Goal: Task Accomplishment & Management: Complete application form

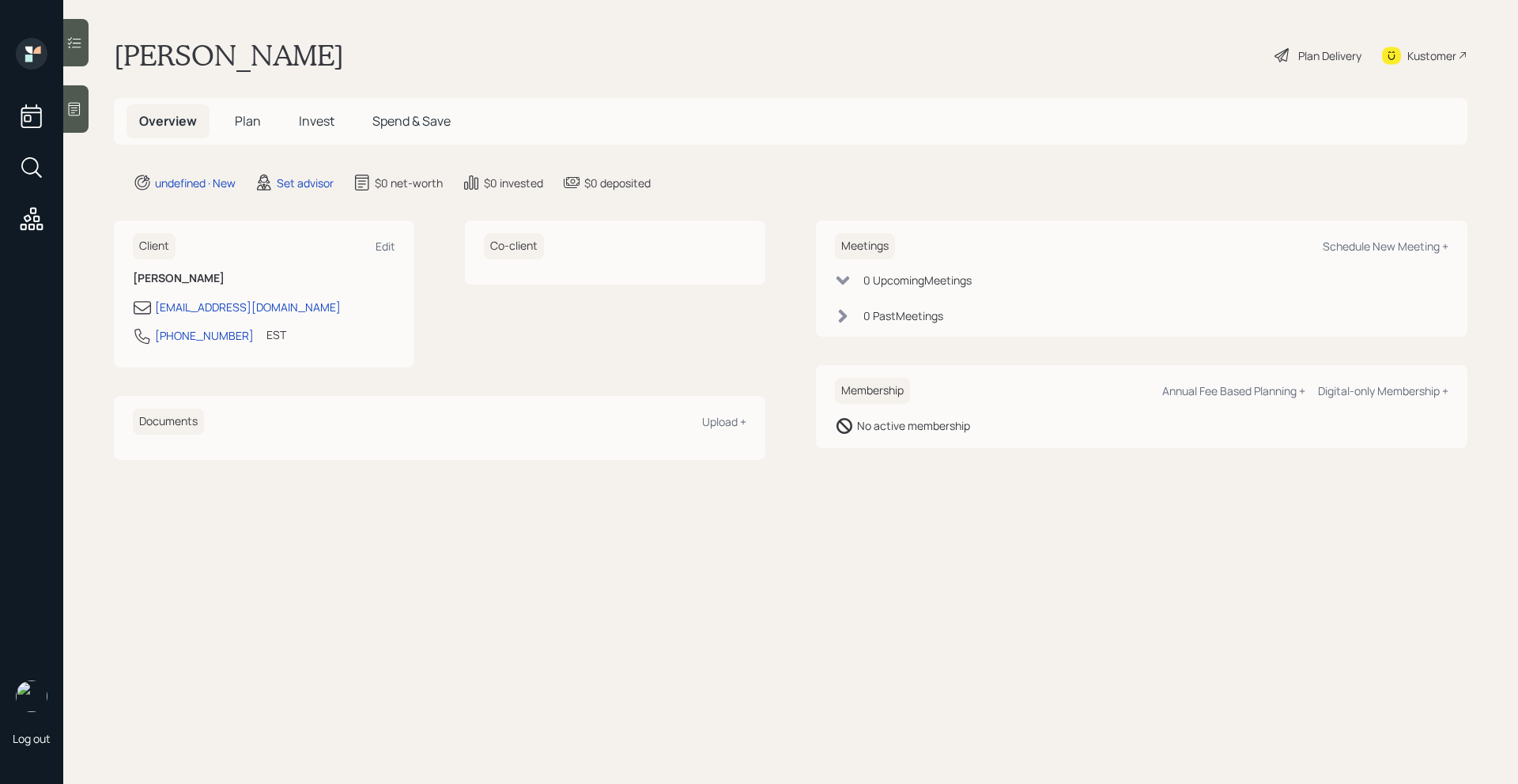
click at [81, 120] on div at bounding box center [76, 108] width 25 height 47
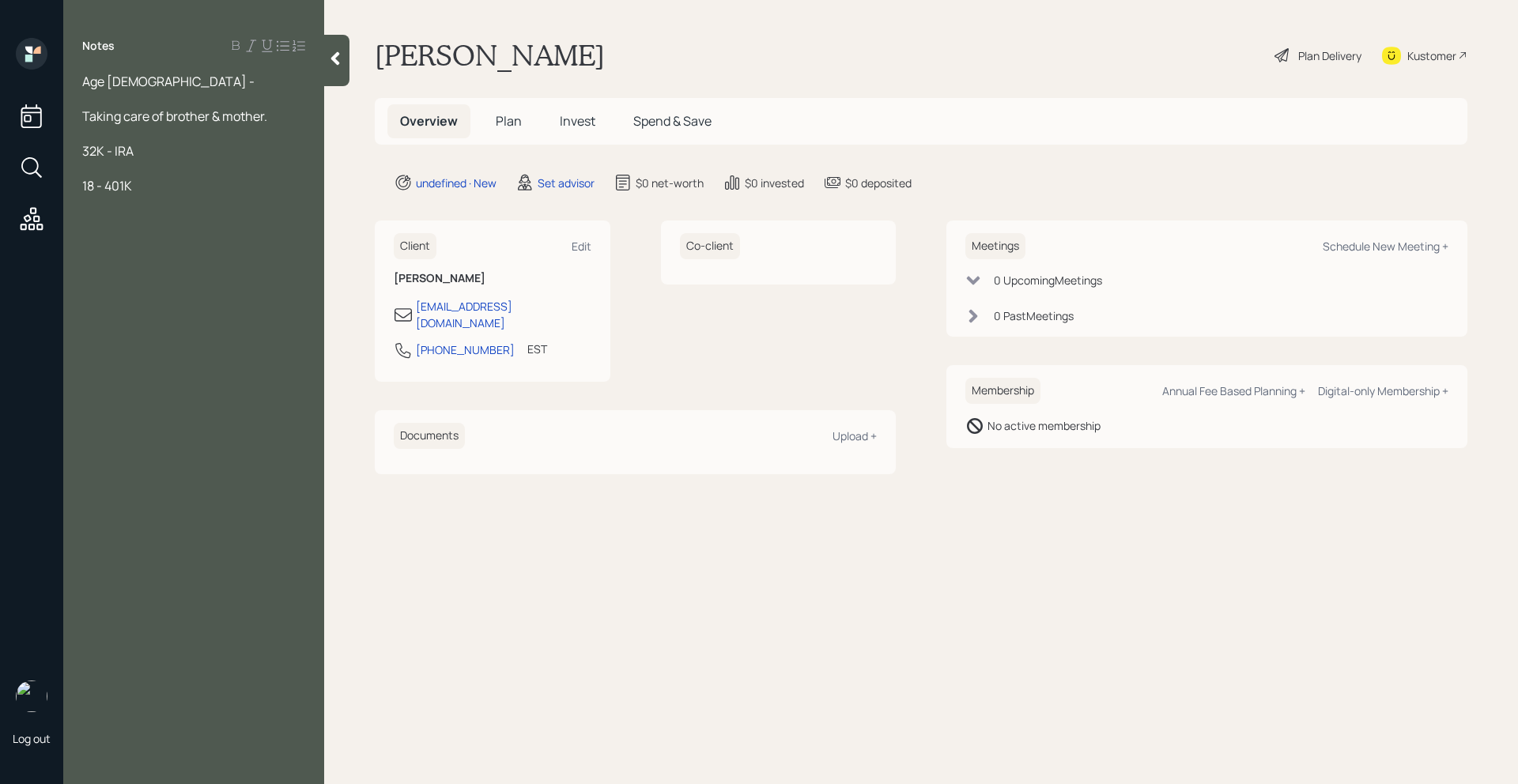
click at [96, 182] on span "18 - 401K" at bounding box center [107, 185] width 50 height 17
click at [167, 186] on div "18K - 401K" at bounding box center [194, 185] width 223 height 17
click at [128, 220] on span "Will recieve spousal benefit social security" at bounding box center [180, 229] width 197 height 34
click at [126, 216] on span "Will recieve spousal benefit social security" at bounding box center [180, 229] width 197 height 34
click at [229, 273] on div "Worried about insurance" at bounding box center [194, 272] width 223 height 17
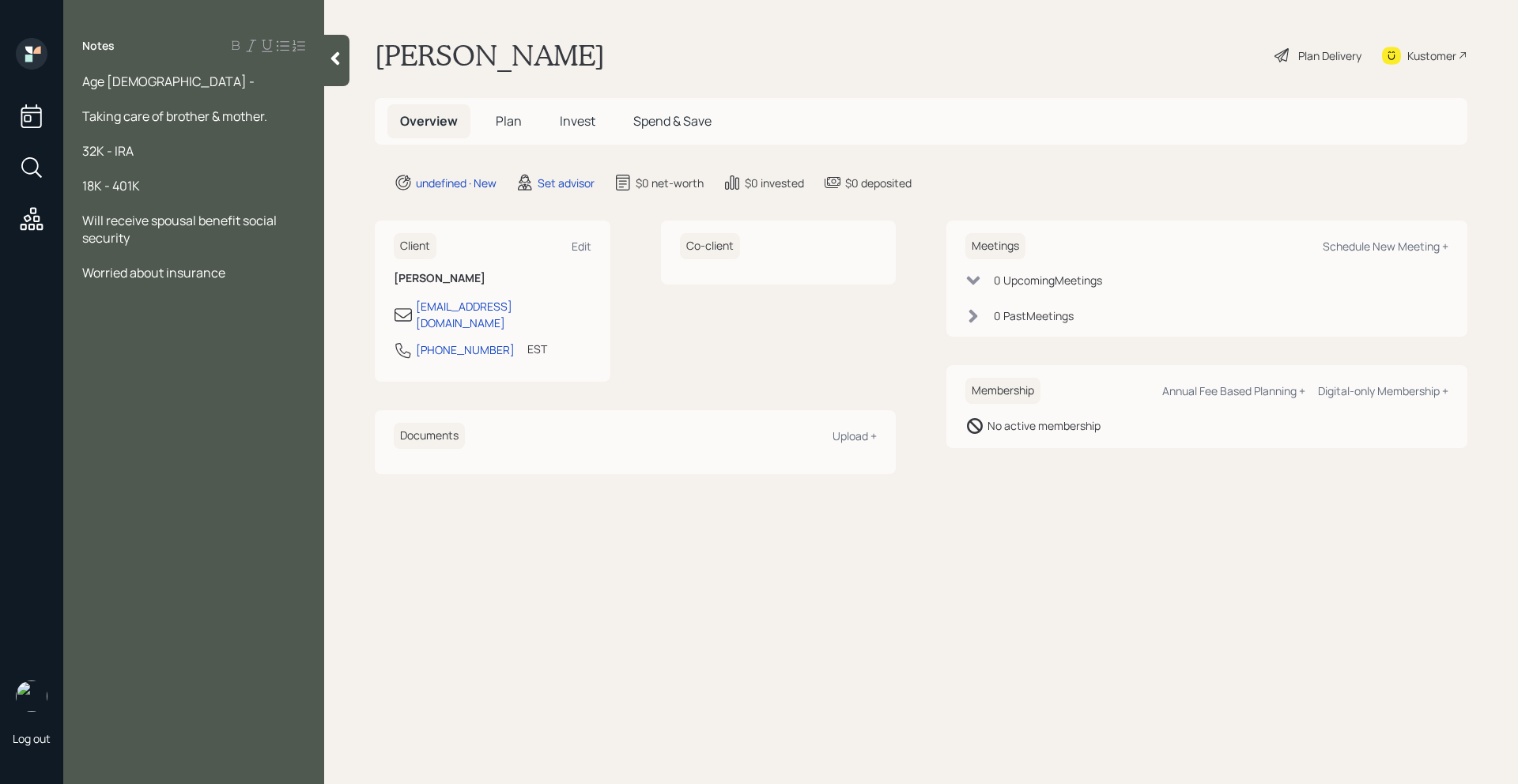
click at [180, 240] on div "Will receive spousal benefit social security" at bounding box center [194, 229] width 223 height 34
click at [232, 282] on div at bounding box center [194, 290] width 223 height 17
click at [232, 277] on div "Worried about insurance" at bounding box center [194, 272] width 223 height 17
click at [168, 231] on span "Will receive spousal benefit social security (Deseased)" at bounding box center [180, 229] width 197 height 34
click at [244, 271] on div "Worried about insurance" at bounding box center [194, 272] width 223 height 17
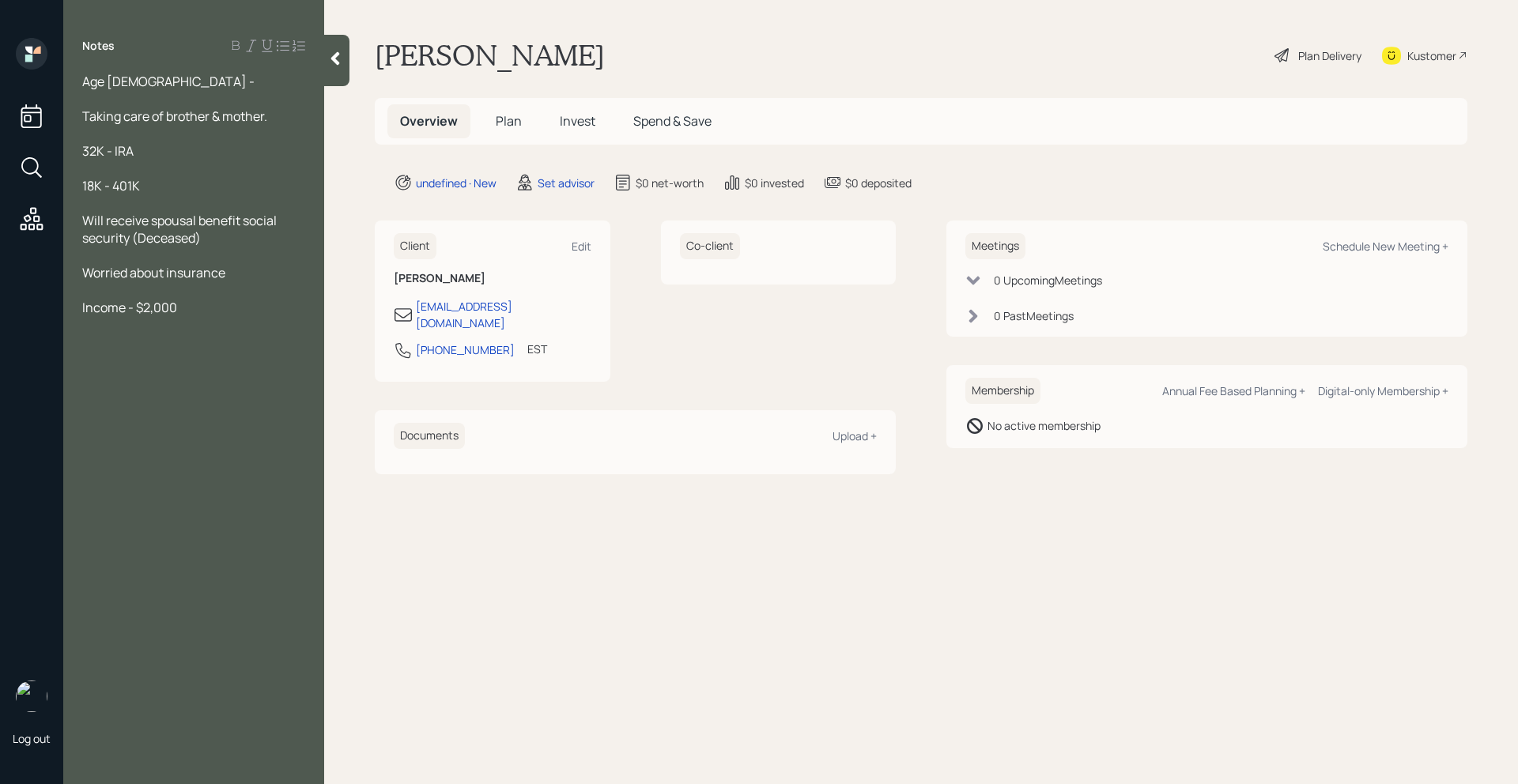
click at [180, 302] on div "Income - $2,000" at bounding box center [194, 307] width 223 height 17
click at [284, 110] on div "Taking care of brother & mother." at bounding box center [194, 116] width 223 height 17
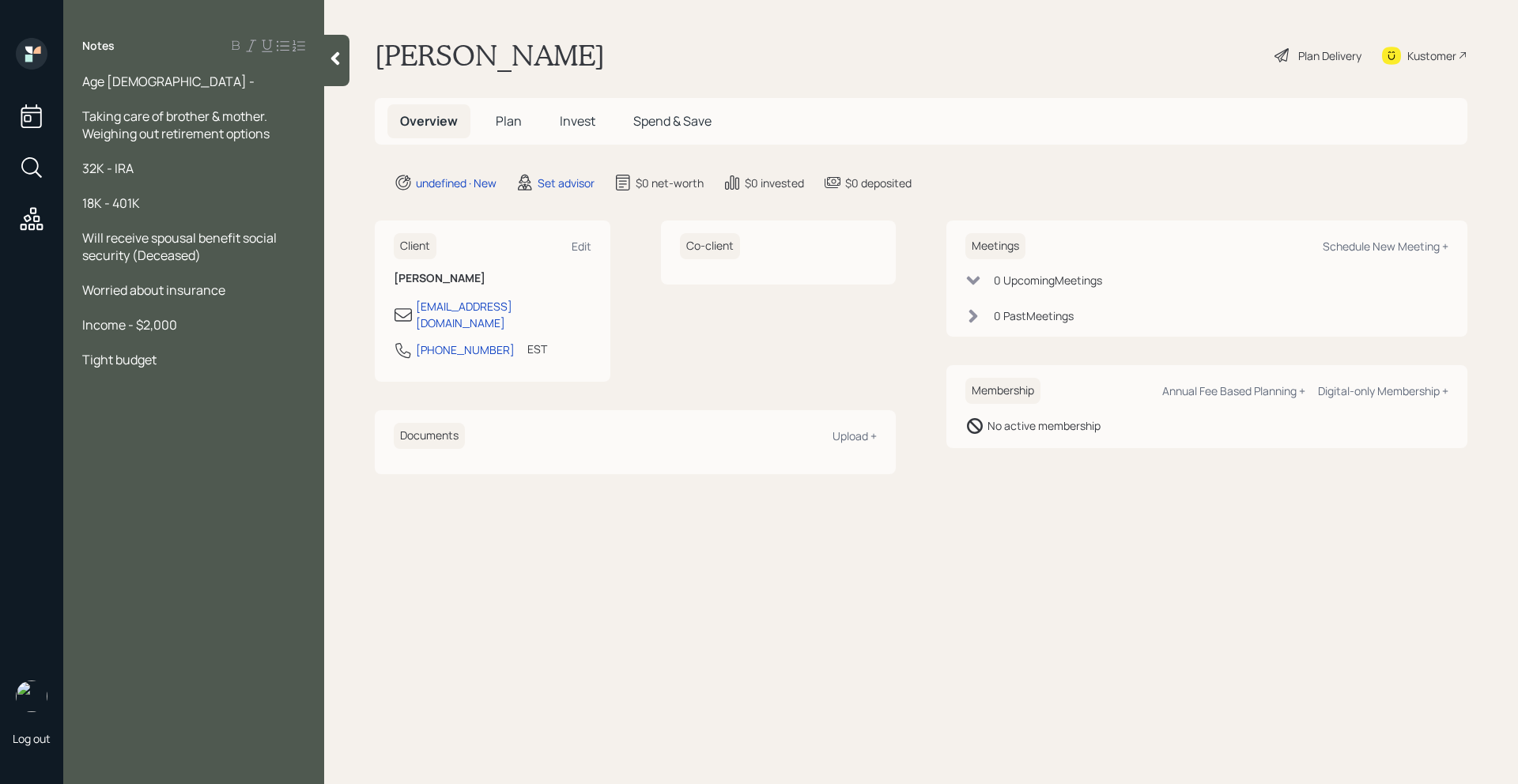
click at [189, 371] on div at bounding box center [194, 377] width 223 height 17
click at [189, 367] on div "Tight budget" at bounding box center [194, 360] width 223 height 17
click at [295, 128] on div "Taking care of brother & mother. Weighing out retirement options" at bounding box center [194, 125] width 223 height 34
click at [223, 248] on div "Will receive spousal benefit social security (Deceased)" at bounding box center [194, 246] width 223 height 34
click at [235, 302] on div at bounding box center [194, 307] width 223 height 17
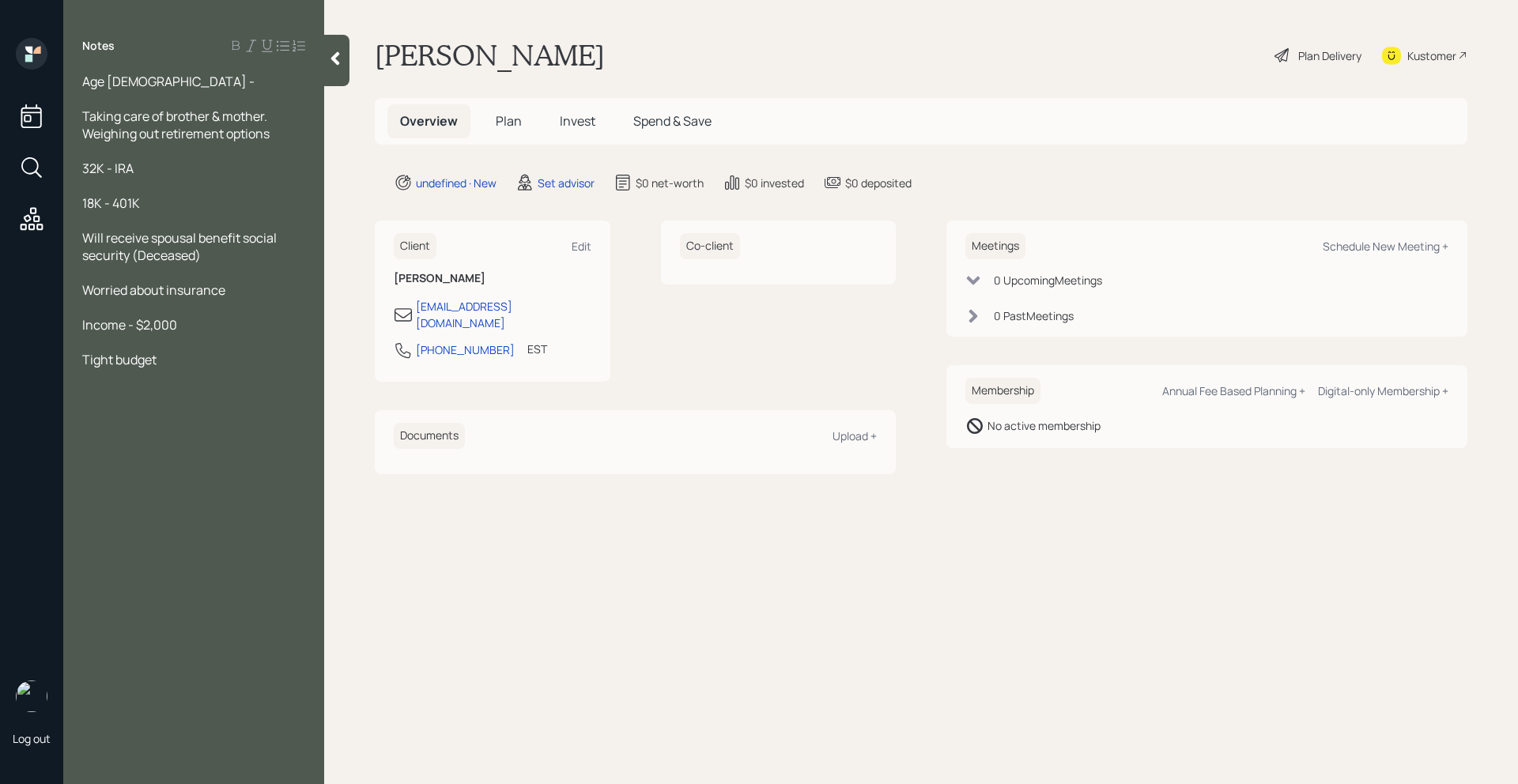
click at [232, 287] on div "Worried about insurance" at bounding box center [194, 290] width 223 height 17
click at [221, 313] on div at bounding box center [194, 307] width 223 height 17
click at [213, 333] on div at bounding box center [194, 342] width 223 height 17
click at [195, 360] on div "Tight budget" at bounding box center [194, 360] width 223 height 17
click at [274, 137] on div "Taking care of brother & mother. Weighing out retirement options" at bounding box center [194, 125] width 223 height 34
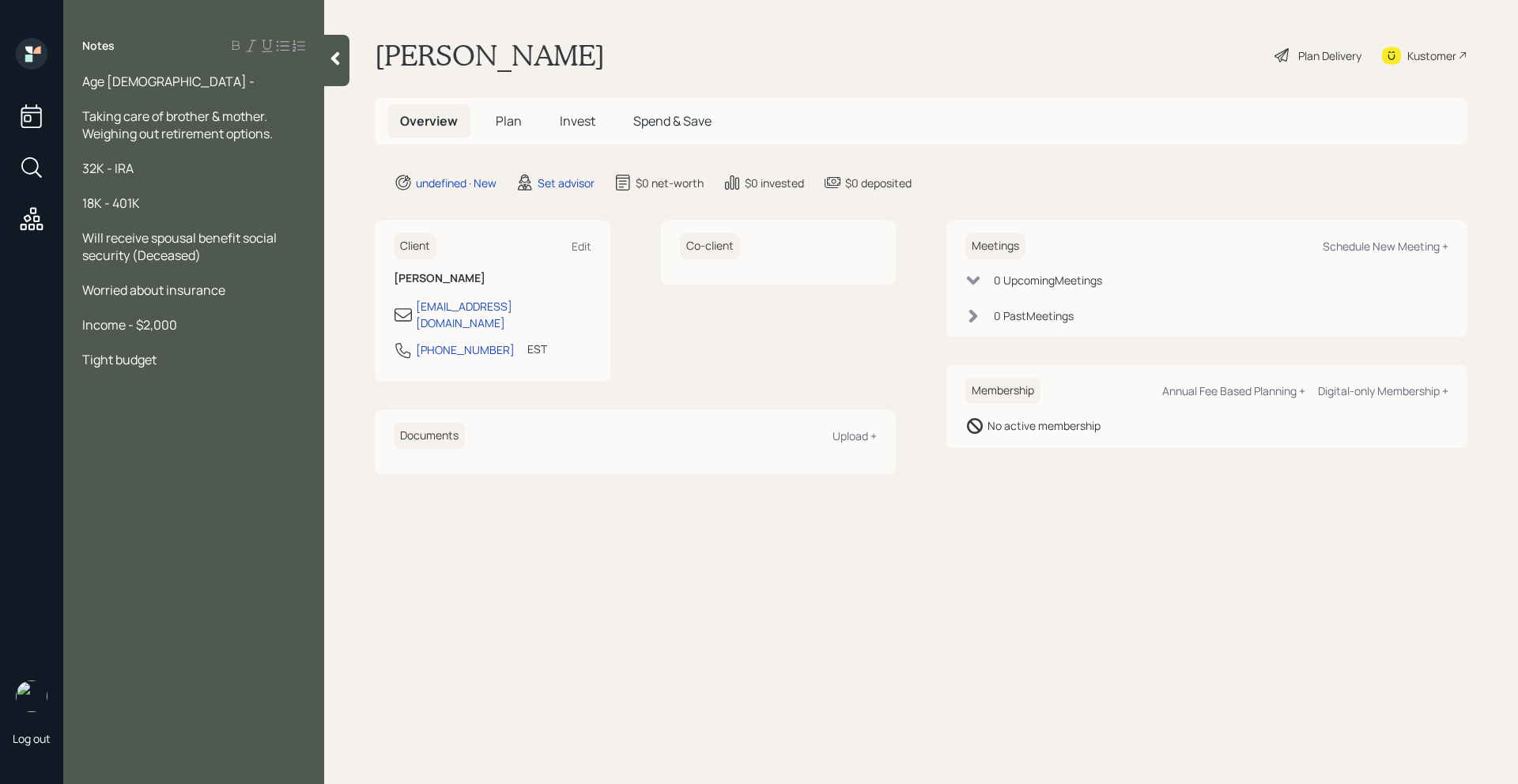
click at [143, 208] on div "18K - 401K" at bounding box center [194, 203] width 223 height 17
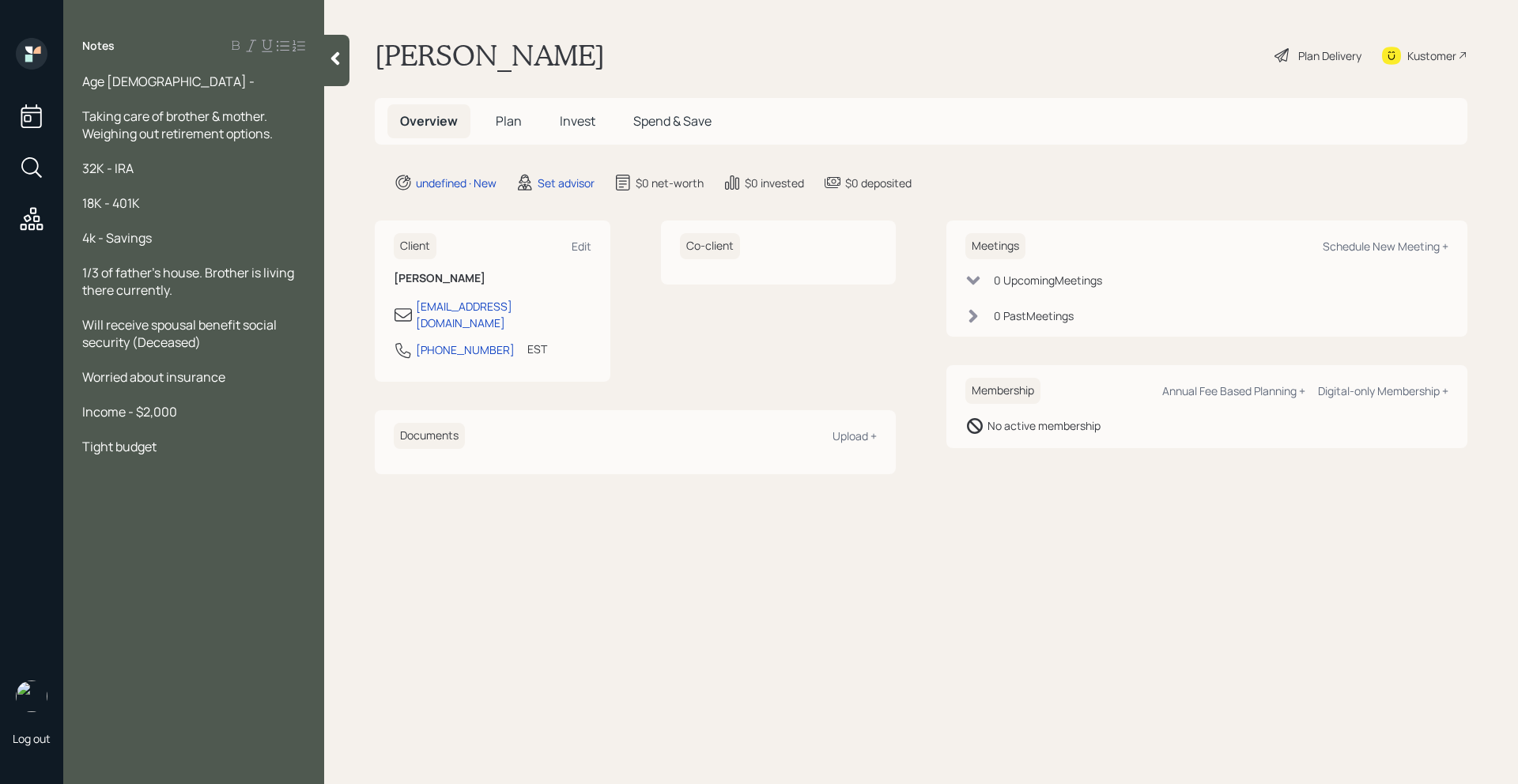
click at [178, 450] on div "Tight budget" at bounding box center [194, 447] width 223 height 17
click at [216, 490] on div at bounding box center [194, 499] width 223 height 17
click at [215, 486] on div "300 CC Debt. Pay it off" at bounding box center [194, 481] width 223 height 17
click at [201, 417] on div "Income - $2,000" at bounding box center [194, 411] width 223 height 17
click at [289, 137] on div "Taking care of brother & mother. Weighing out retirement options." at bounding box center [194, 125] width 223 height 34
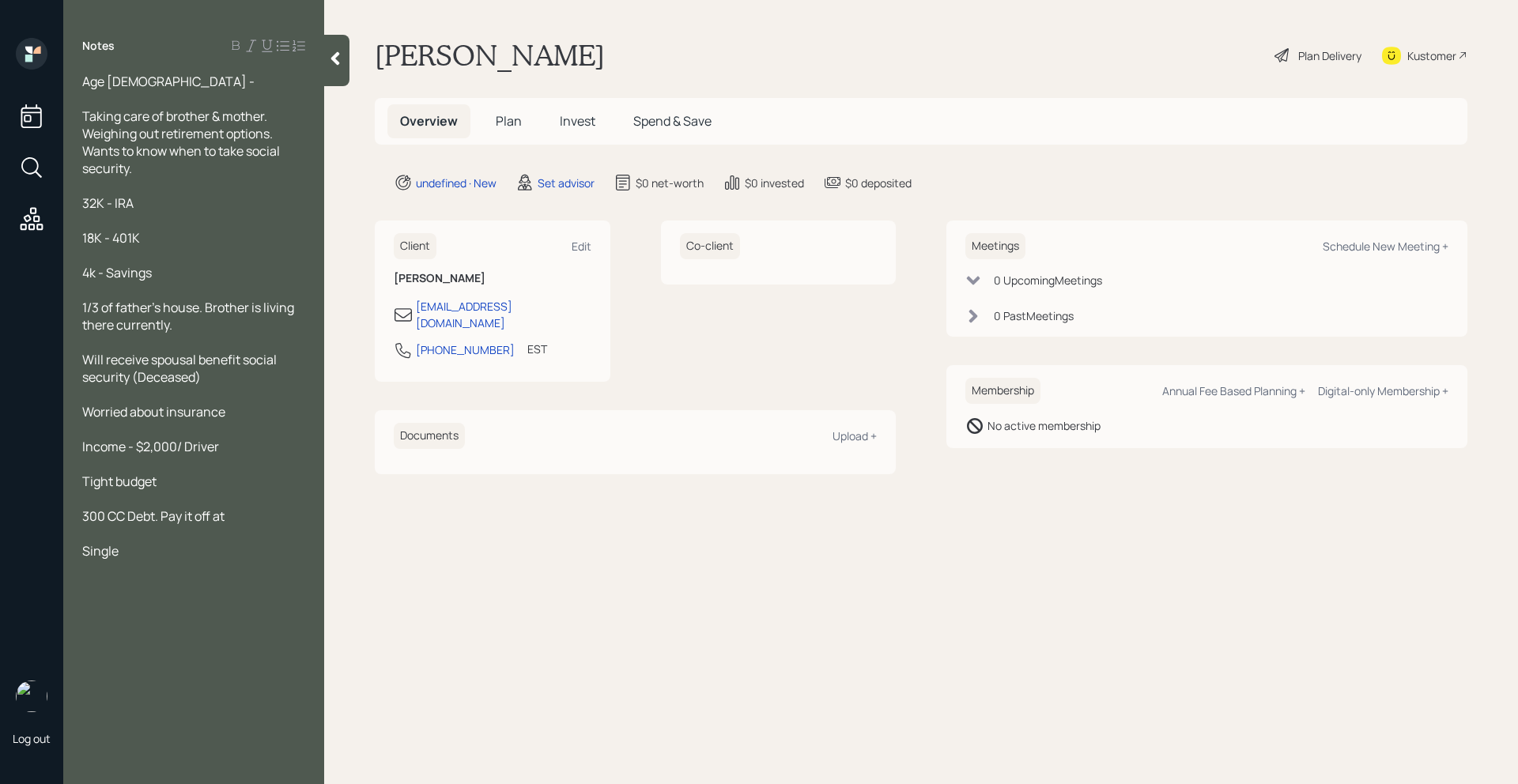
click at [133, 567] on div at bounding box center [194, 568] width 223 height 17
click at [137, 561] on div at bounding box center [194, 568] width 223 height 17
drag, startPoint x: 134, startPoint y: 551, endPoint x: 81, endPoint y: 549, distance: 53.0
click at [81, 549] on div "Age [DEMOGRAPHIC_DATA] - Taking care of brother & mother. Weighing out retireme…" at bounding box center [194, 351] width 261 height 556
click at [168, 76] on div "Age [DEMOGRAPHIC_DATA] -" at bounding box center [194, 82] width 223 height 17
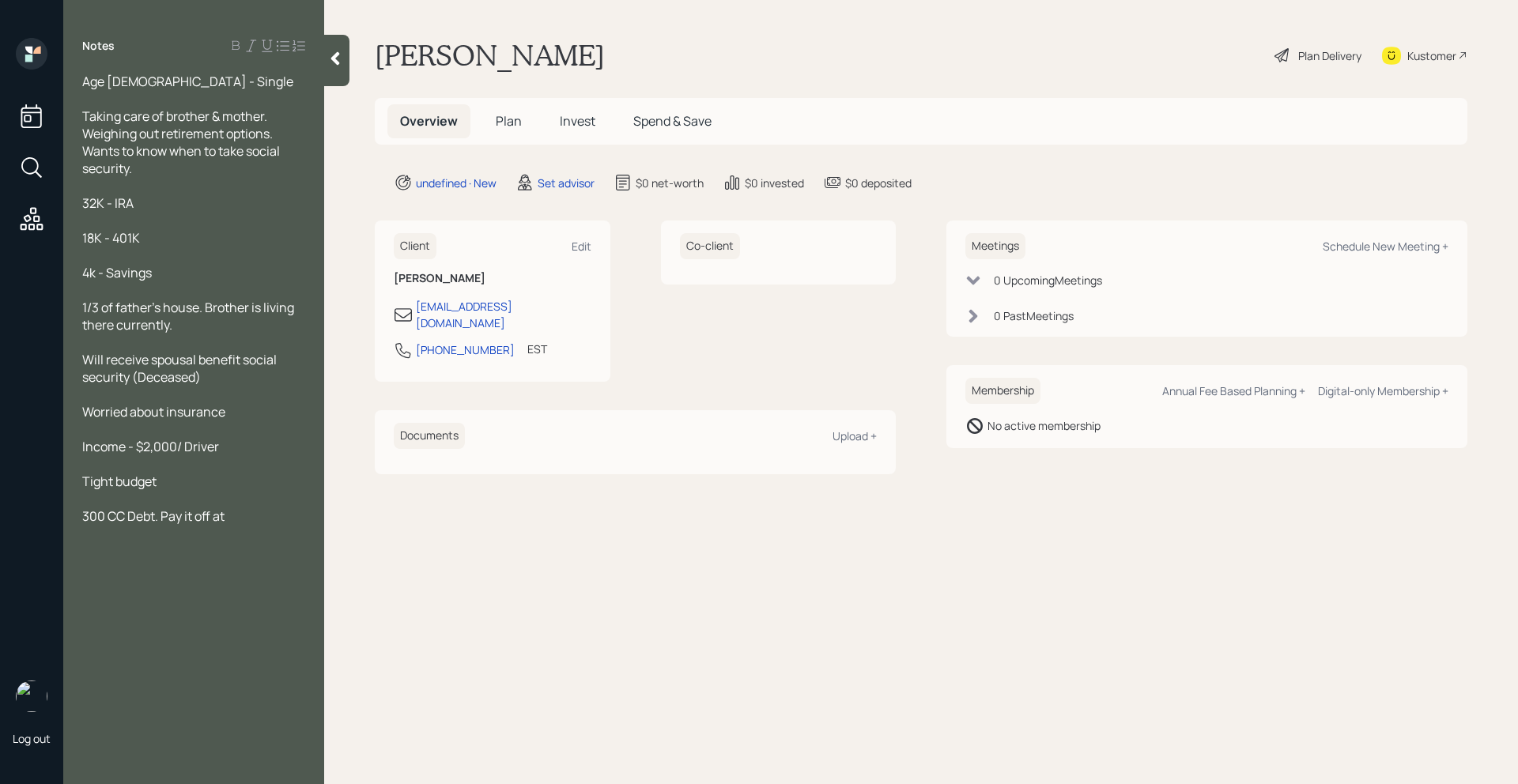
click at [1089, 206] on main "[PERSON_NAME] Plan Delivery Kustomer Overview Plan Invest Spend & Save undefine…" at bounding box center [921, 392] width 1194 height 784
click at [1338, 243] on div "Schedule New Meeting +" at bounding box center [1386, 246] width 125 height 15
select select "round-[PERSON_NAME]"
click at [232, 525] on div at bounding box center [194, 533] width 223 height 17
click at [243, 525] on div at bounding box center [194, 533] width 223 height 17
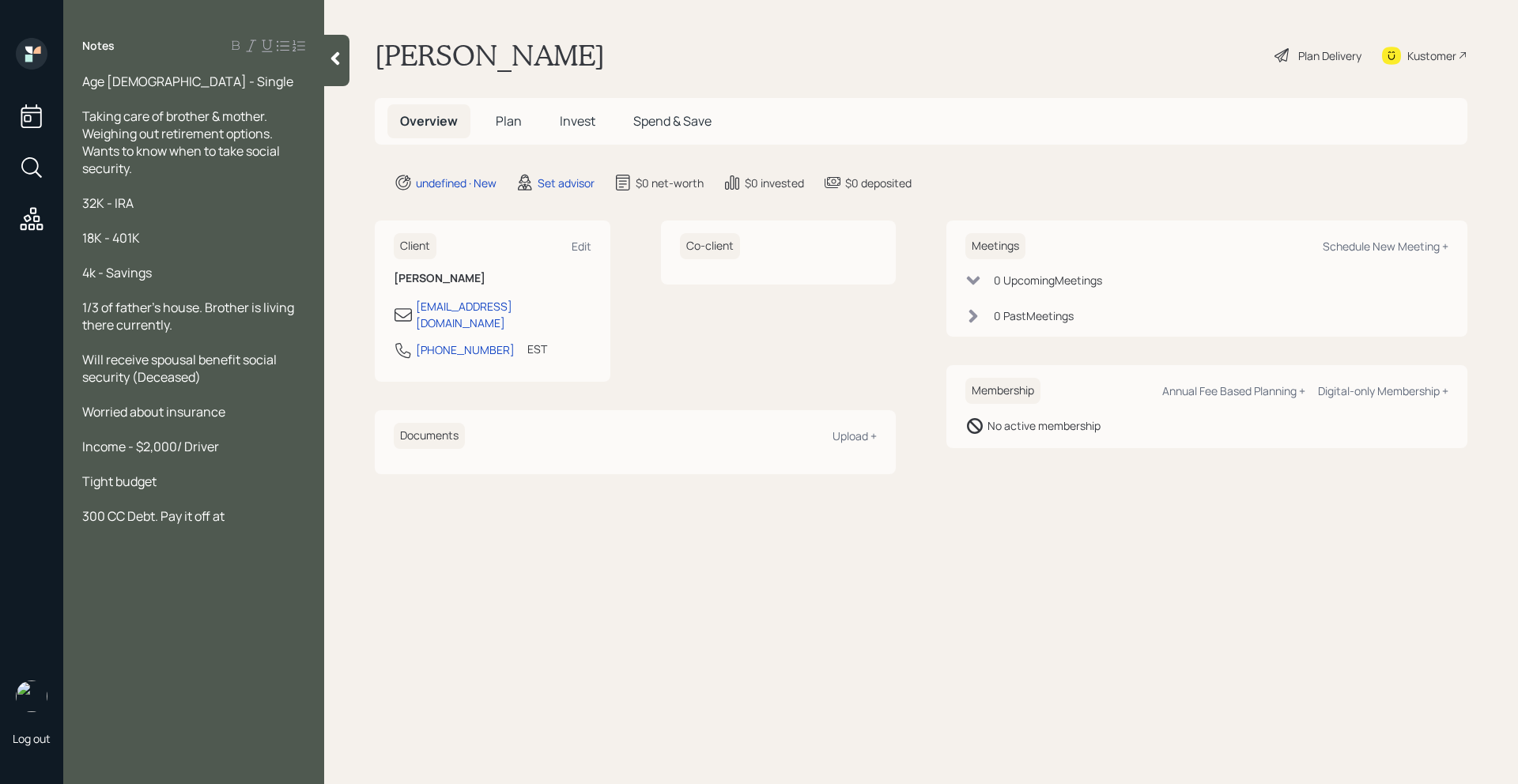
click at [243, 514] on div "300 CC Debt. Pay it off at" at bounding box center [194, 516] width 223 height 17
click at [1369, 223] on div "Meetings Schedule New Meeting + 0 Upcoming Meeting s 0 Past Meeting s" at bounding box center [1206, 278] width 521 height 116
click at [1369, 234] on div "Meetings Schedule New Meeting +" at bounding box center [1207, 246] width 483 height 26
click at [1369, 243] on div "Schedule New Meeting +" at bounding box center [1386, 246] width 125 height 15
select select "round-[PERSON_NAME]"
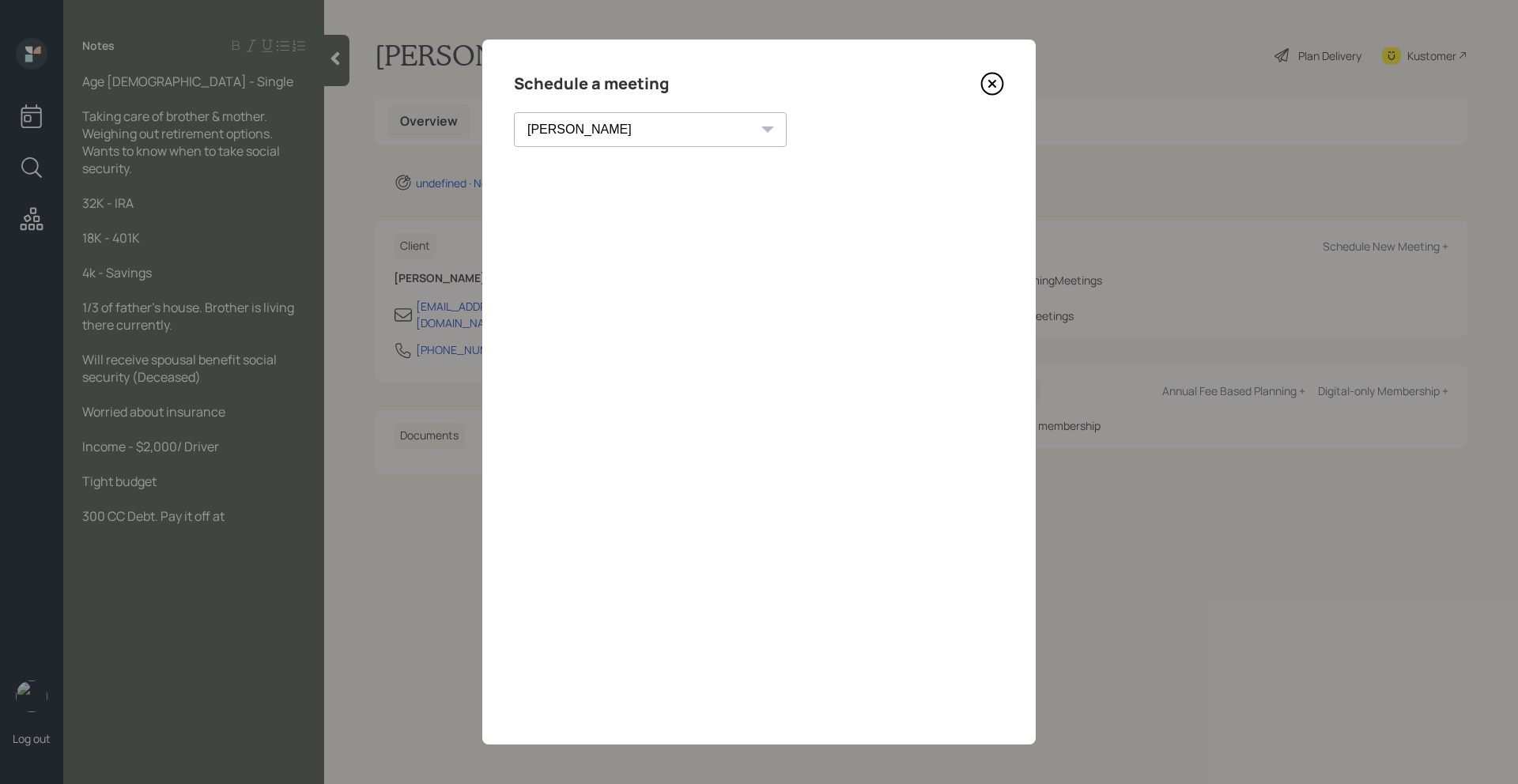
click at [997, 80] on icon at bounding box center [992, 84] width 24 height 24
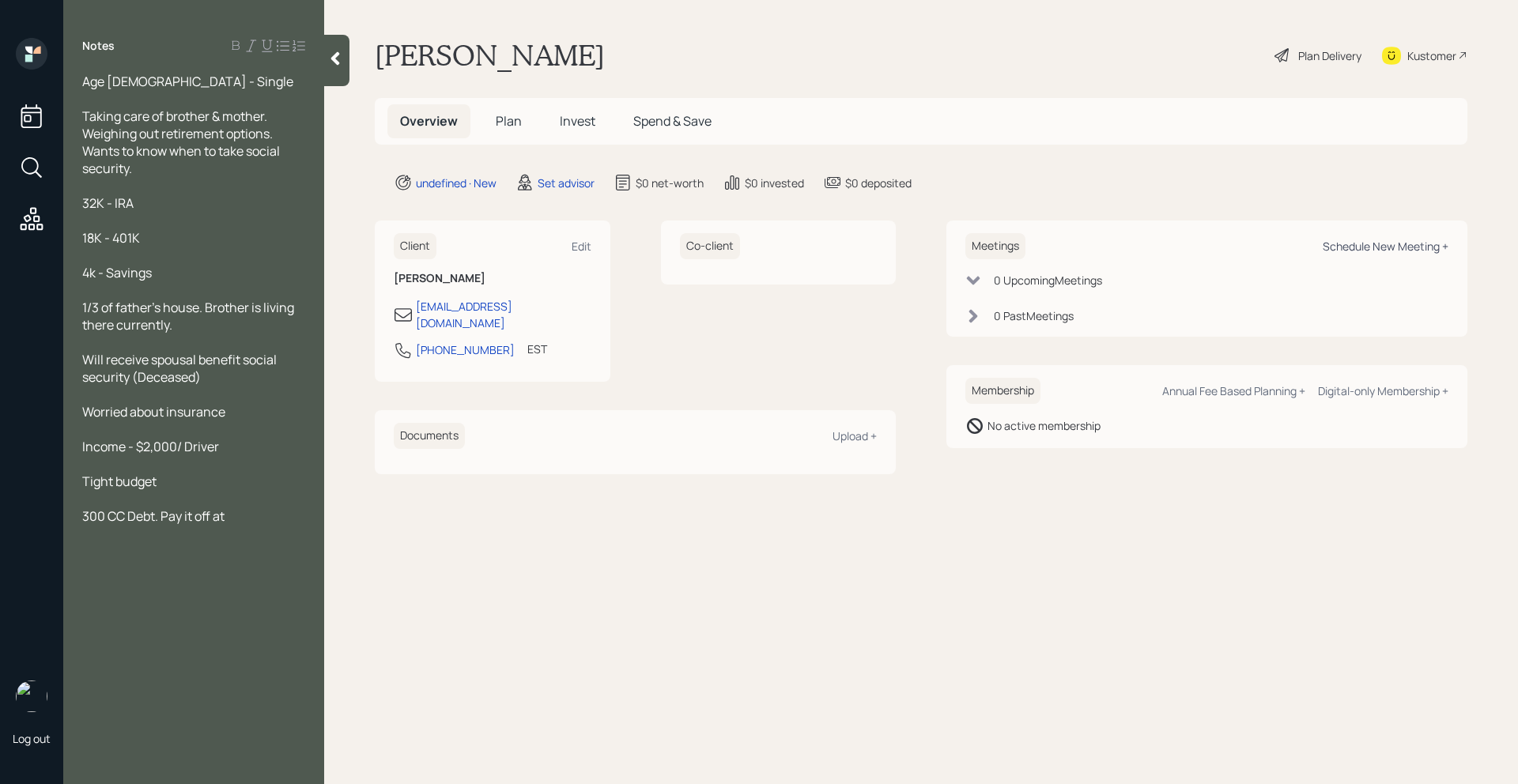
click at [1372, 247] on div "Schedule New Meeting +" at bounding box center [1386, 246] width 125 height 15
select select "round-[PERSON_NAME]"
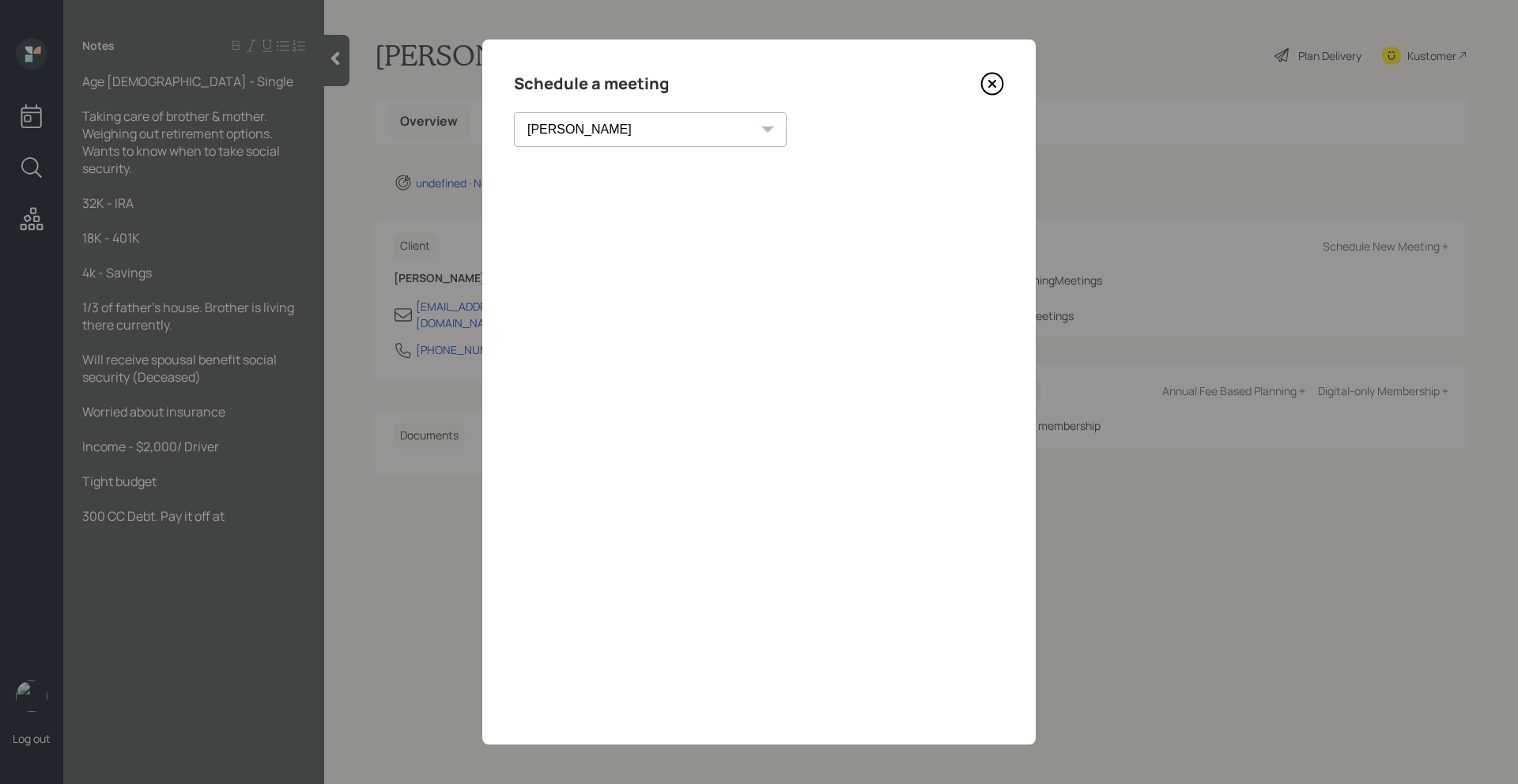
click at [986, 83] on icon at bounding box center [992, 84] width 24 height 24
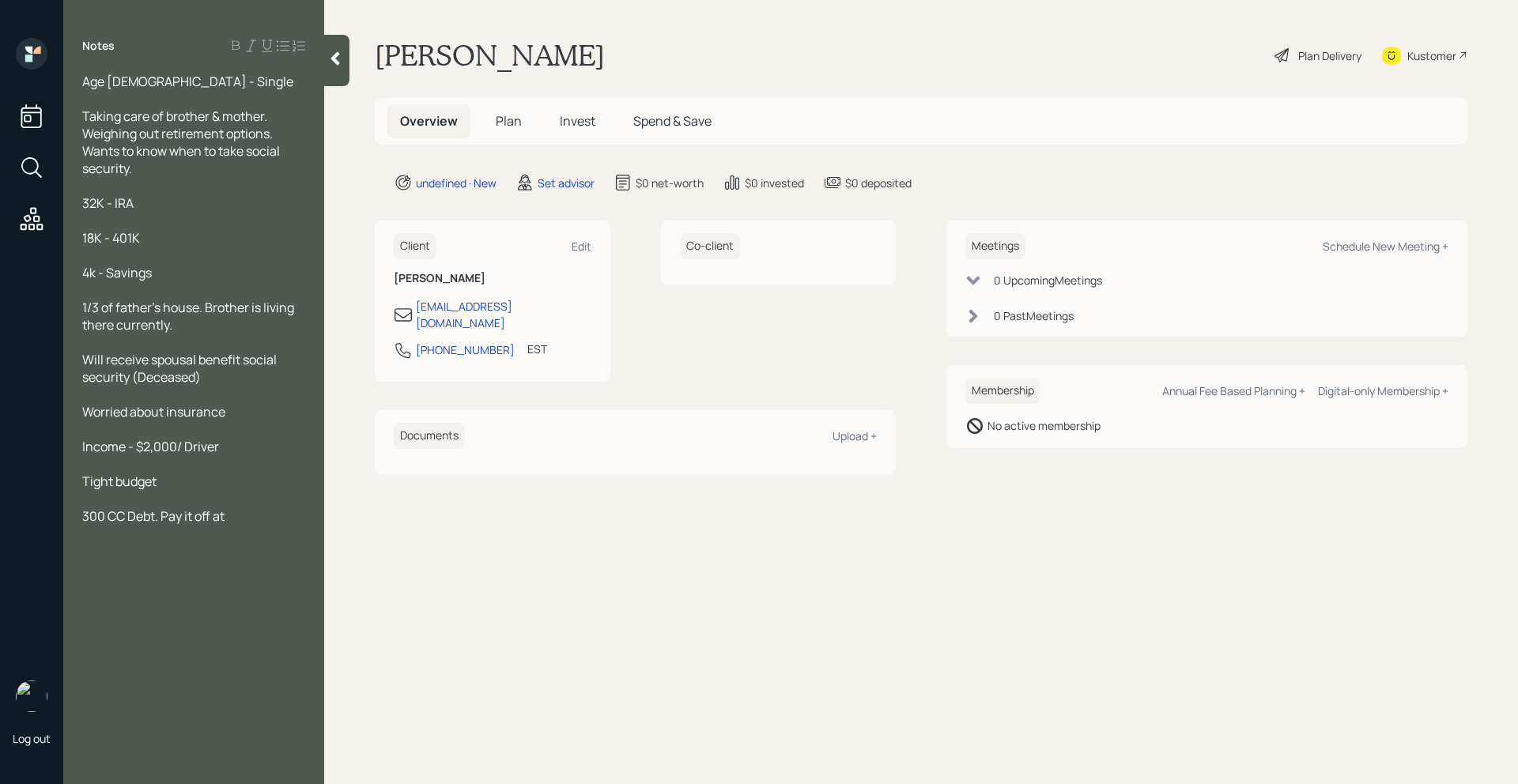
click at [230, 527] on div at bounding box center [194, 533] width 223 height 17
click at [233, 525] on div at bounding box center [194, 533] width 223 height 17
click at [224, 519] on span "300 CC Debt. Pay it off at" at bounding box center [154, 516] width 143 height 17
click at [237, 516] on div "300 CC Debt. Pay it off at" at bounding box center [194, 516] width 223 height 17
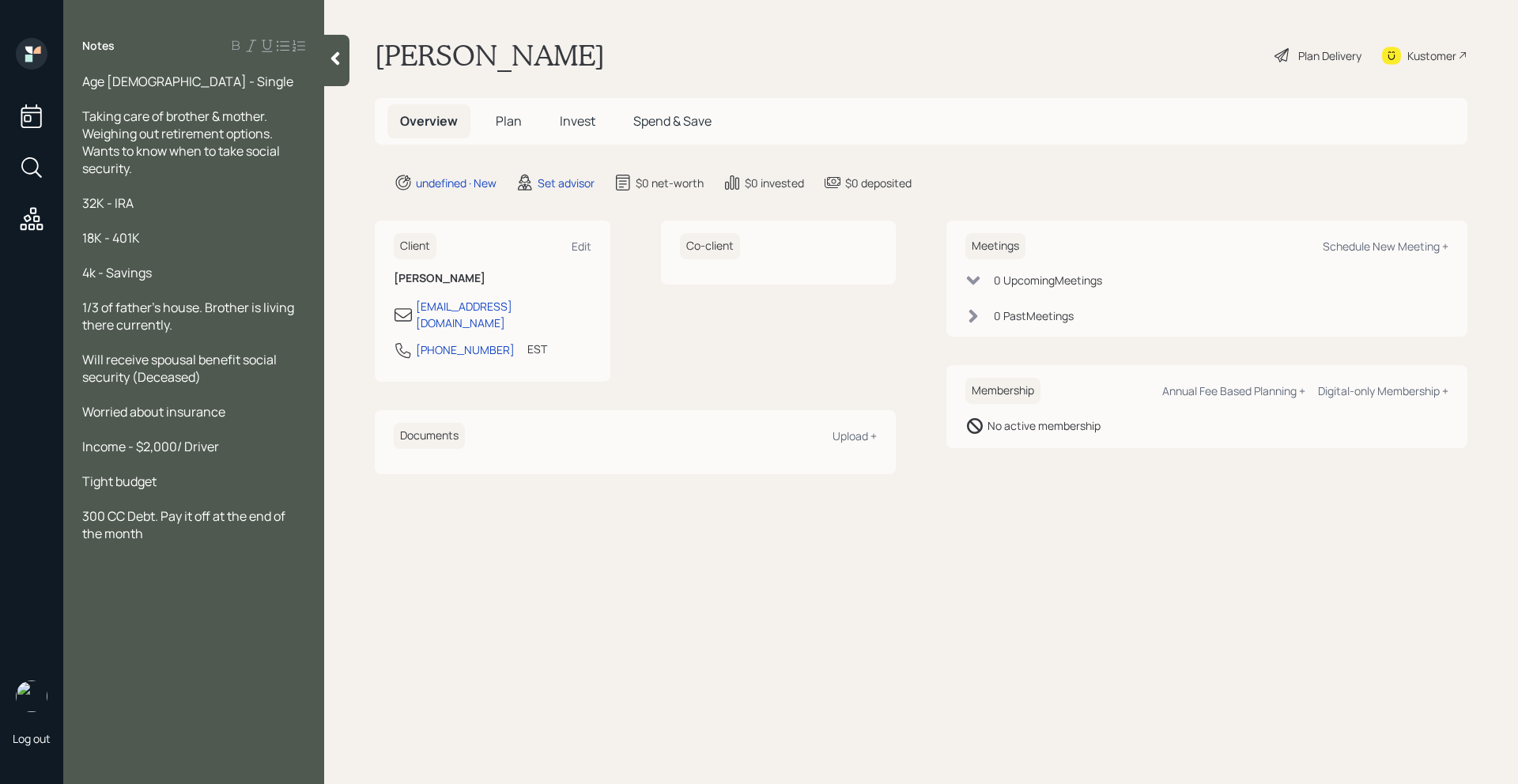
click at [85, 309] on span "1/3 of father's house. Brother is living there currently." at bounding box center [189, 316] width 214 height 34
click at [244, 323] on div "Owns a 1/3 of father's house. Brother is living there currently." at bounding box center [194, 316] width 223 height 34
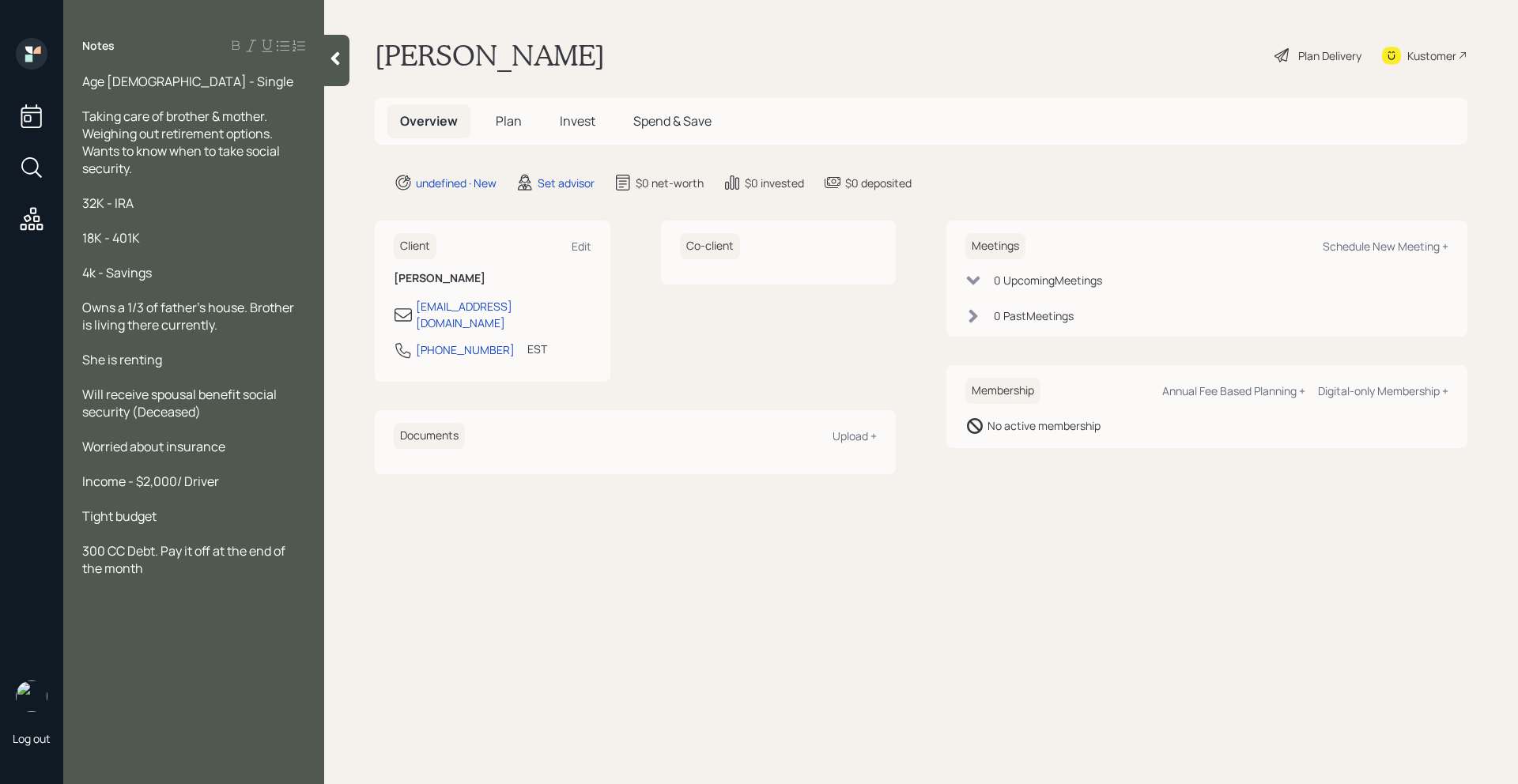
click at [344, 64] on div at bounding box center [336, 60] width 25 height 52
